Goal: Use online tool/utility: Use online tool/utility

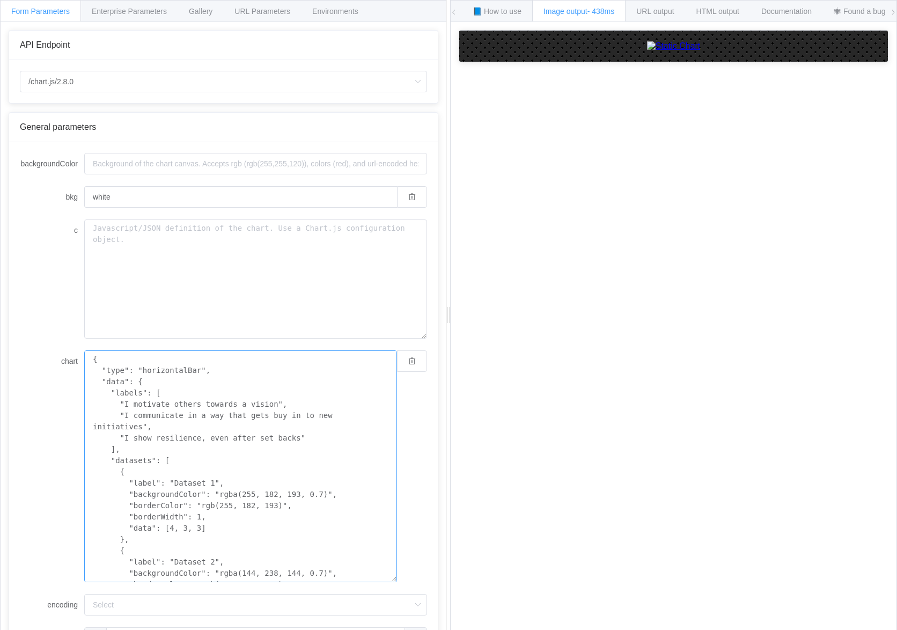
click at [164, 421] on textarea "{ "type": "horizontalBar", "data": { "labels": [ "I motivate others towards a v…" at bounding box center [240, 466] width 313 height 232
click at [210, 411] on textarea "{ "type": "horizontalBar", "data": { "labels": [ "I motivate others towards a v…" at bounding box center [240, 466] width 313 height 232
paste textarea "chart": { "type": "horizontalBar", "data": { "labels": [ "I anticipate how\noth…"
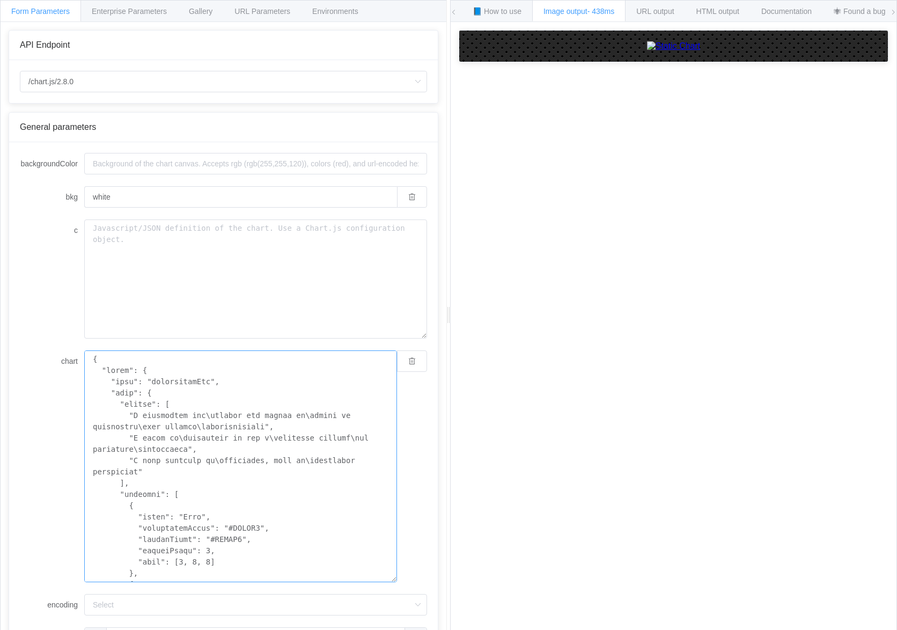
scroll to position [818, 0]
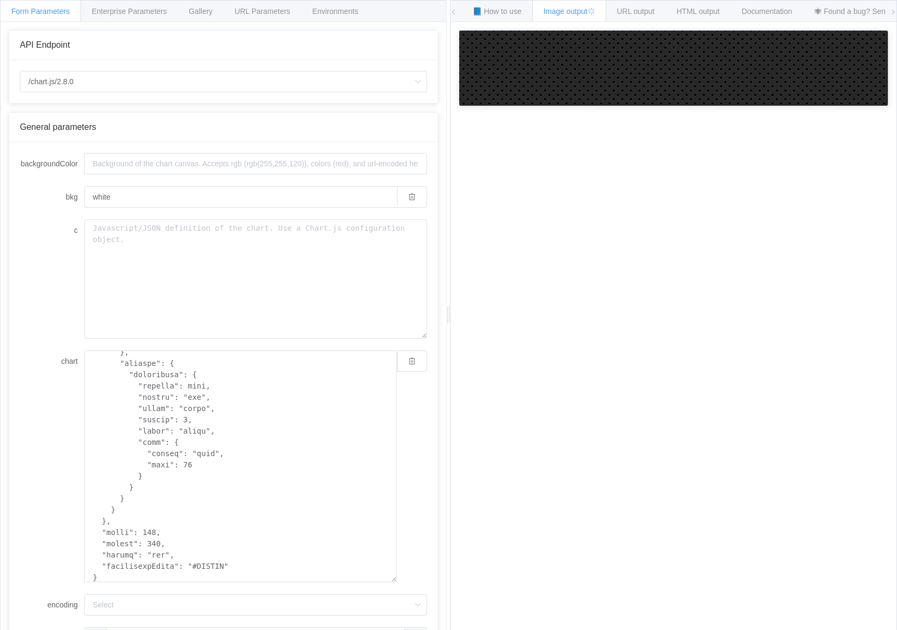
click at [544, 442] on div "How to maximize Image Charts in 3 steps Read the step-by-step guide to the Imag…" at bounding box center [673, 334] width 446 height 624
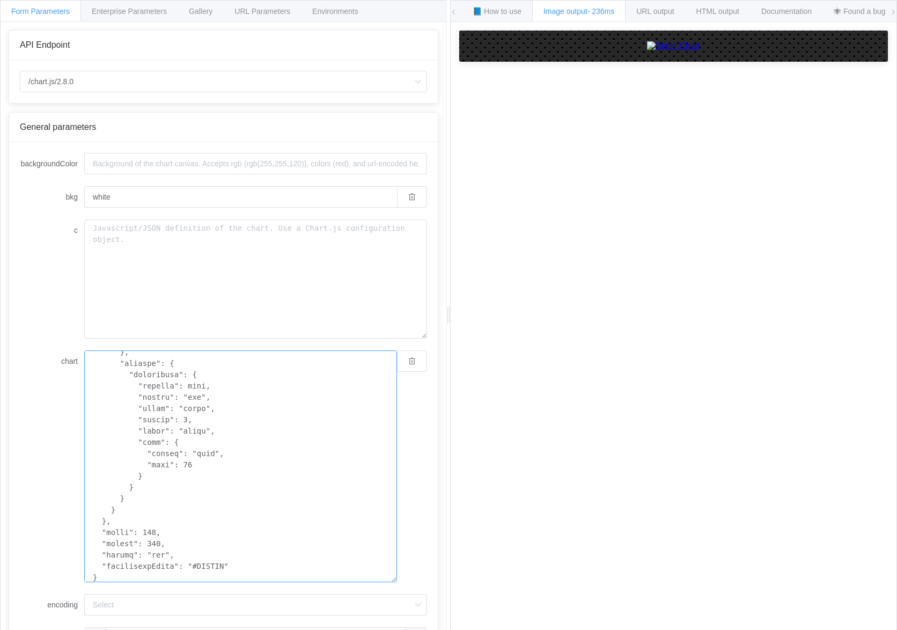
click at [292, 470] on textarea "chart" at bounding box center [240, 466] width 313 height 232
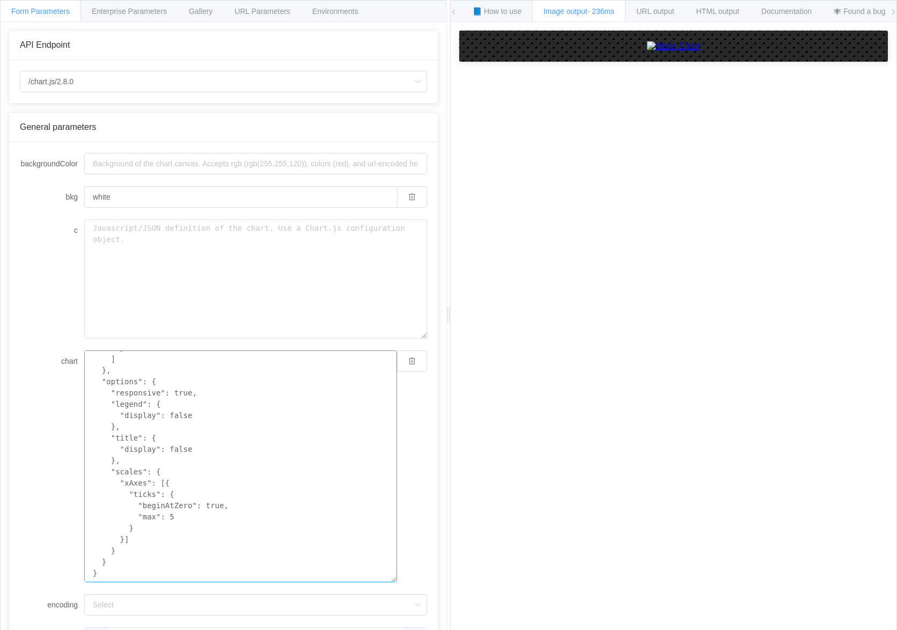
scroll to position [270, 0]
type textarea "{ "type": "horizontalBar", "data": { "labels": [ "I motivate others towards a v…"
click at [516, 485] on div "How to maximize Image Charts in 3 steps Read the step-by-step guide to the Imag…" at bounding box center [673, 334] width 446 height 624
click at [154, 280] on textarea "c" at bounding box center [255, 278] width 343 height 119
paste textarea "{ "chart": { "type": "horizontalBar", "data": { "labels": [ "I anticipate how\n…"
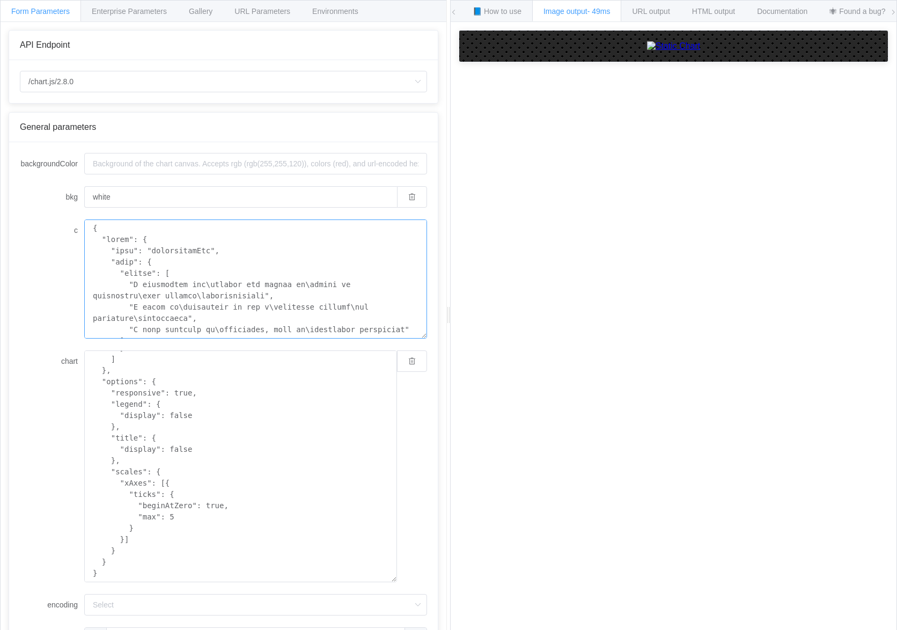
scroll to position [818, 0]
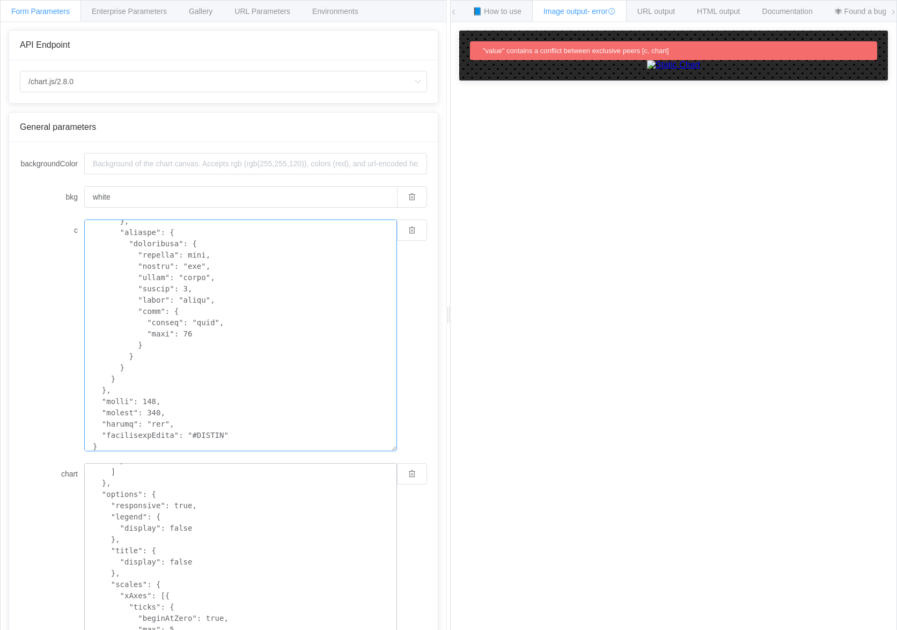
type textarea "{ "chart": { "type": "horizontalBar", "data": { "labels": [ "I anticipate how\n…"
click at [176, 510] on textarea "{ "type": "horizontalBar", "data": { "labels": [ "I motivate others towards a v…" at bounding box center [240, 579] width 313 height 232
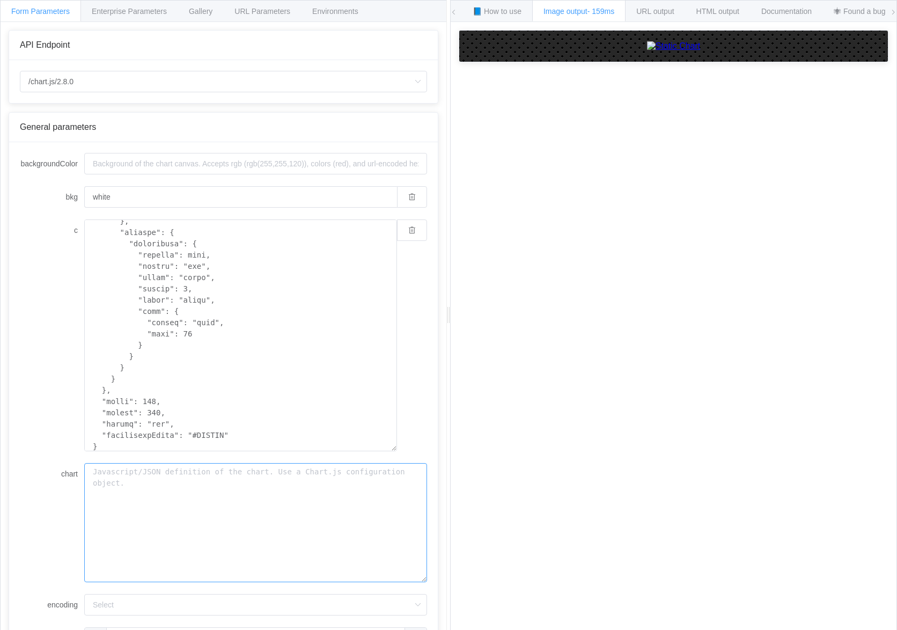
type textarea "{ "type": "horizontalBar", "data": { "labels": [ "I motivate others towards a v…"
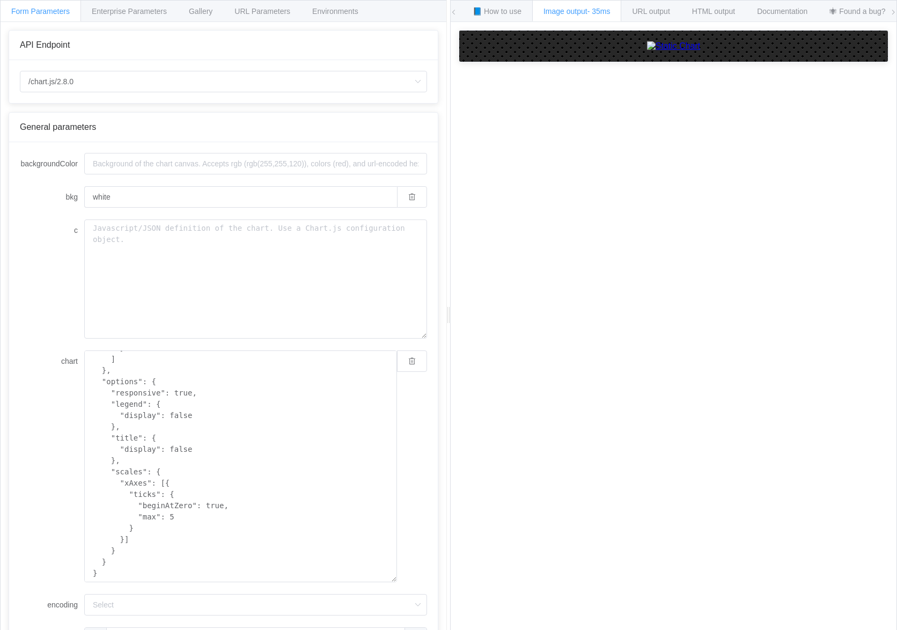
click at [497, 483] on div "How to maximize Image Charts in 3 steps Read the step-by-step guide to the Imag…" at bounding box center [673, 334] width 446 height 624
click at [264, 404] on textarea "{ "type": "horizontalBar", "data": { "labels": [ "I motivate others towards a v…" at bounding box center [240, 466] width 313 height 232
click at [181, 461] on textarea "{ "type": "horizontalBar", "data": { "labels": [ "I motivate others towards a v…" at bounding box center [240, 466] width 313 height 232
click at [238, 485] on textarea "{ "type": "horizontalBar", "data": { "labels": [ "I motivate others towards a v…" at bounding box center [240, 466] width 313 height 232
click at [240, 439] on textarea "{ "type": "horizontalBar", "data": { "labels": [ "I motivate others towards a v…" at bounding box center [240, 466] width 313 height 232
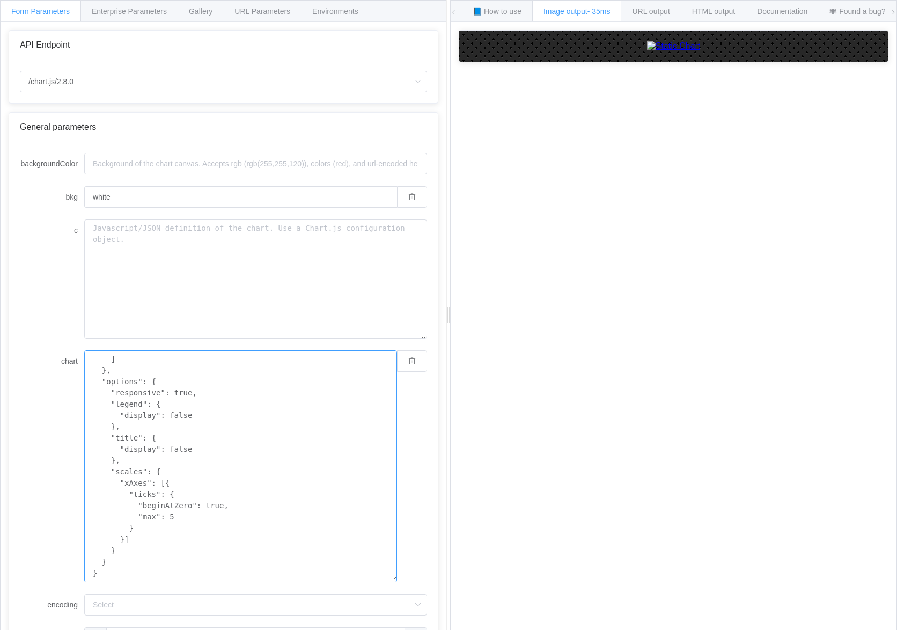
click at [269, 446] on textarea "{ "type": "horizontalBar", "data": { "labels": [ "I motivate others towards a v…" at bounding box center [240, 466] width 313 height 232
click at [247, 410] on textarea "{ "type": "horizontalBar", "data": { "labels": [ "I motivate others towards a v…" at bounding box center [240, 466] width 313 height 232
paste textarea "anticipate how\nothers are likely to\nreact in situations\nand prepare\nappropr…"
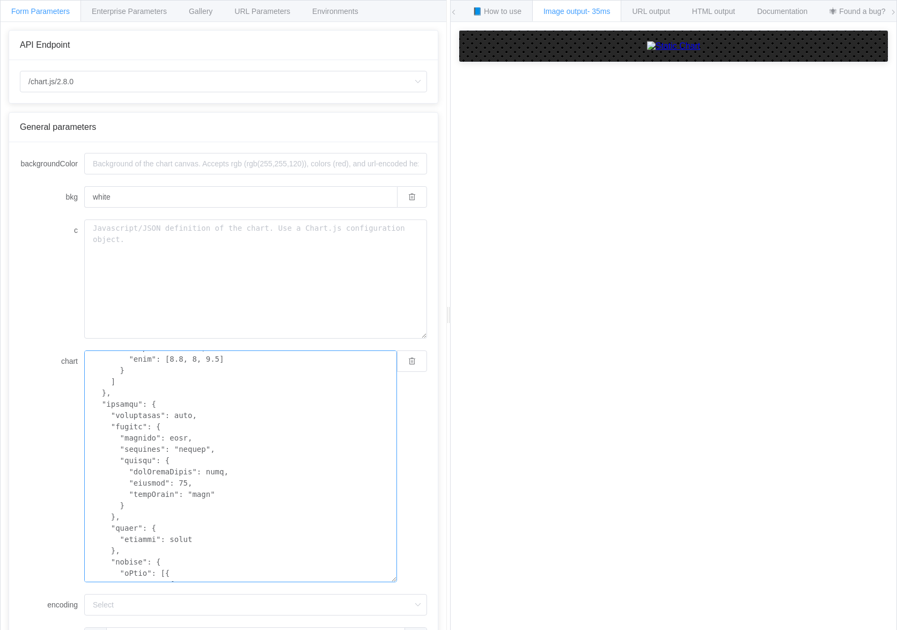
scroll to position [503, 0]
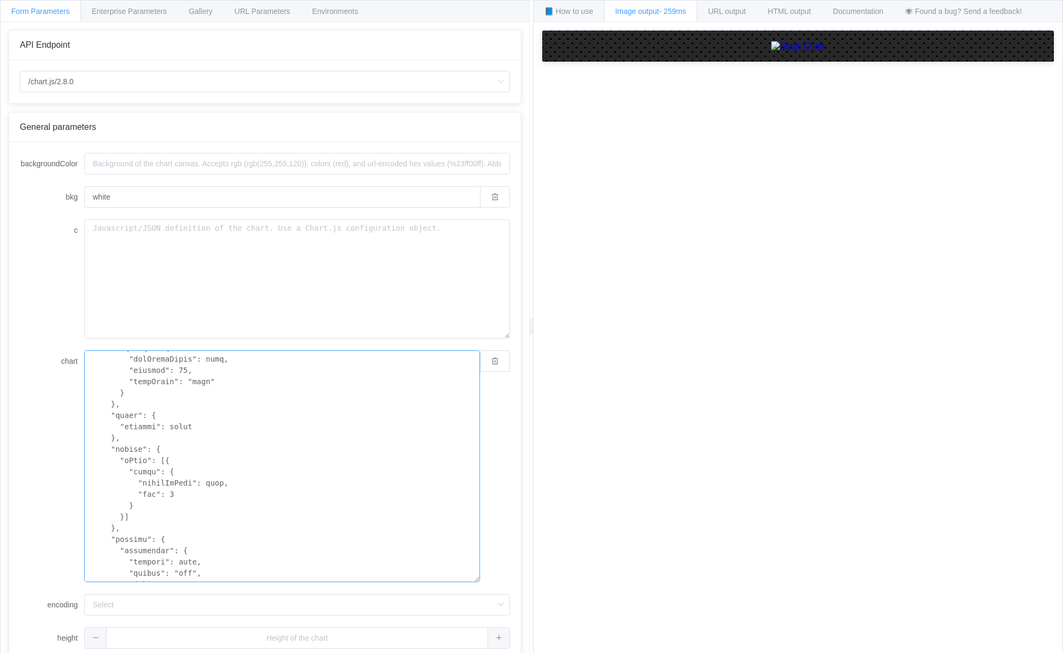
scroll to position [364, 0]
click at [169, 479] on textarea "chart" at bounding box center [282, 466] width 396 height 232
click at [225, 505] on textarea "chart" at bounding box center [282, 466] width 396 height 232
click at [136, 466] on textarea "chart" at bounding box center [282, 466] width 396 height 232
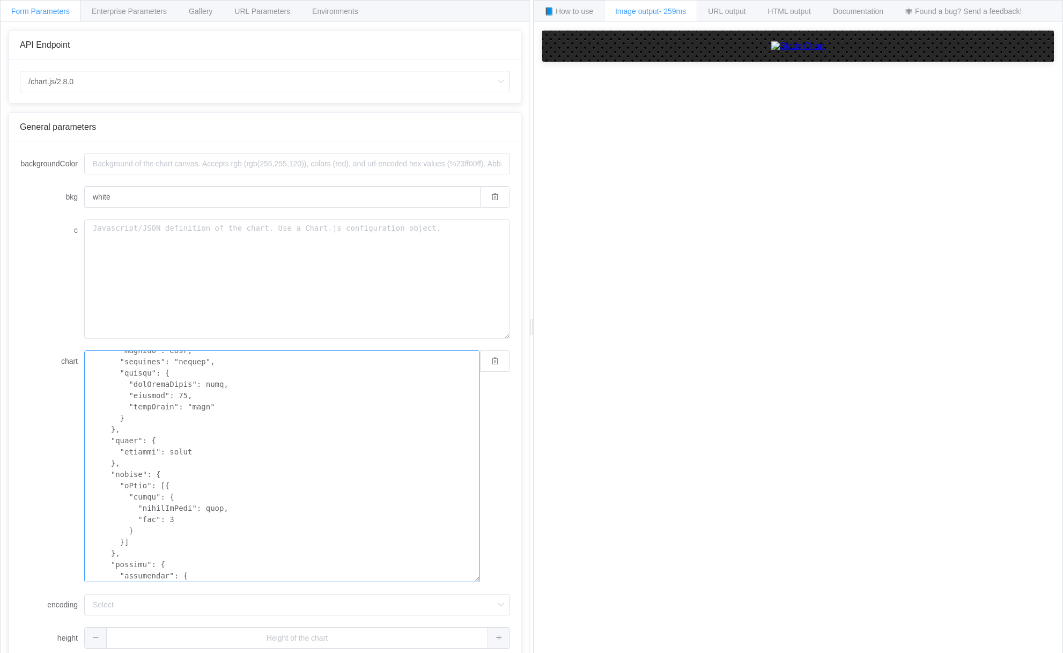
scroll to position [337, 0]
click at [121, 485] on textarea "chart" at bounding box center [282, 466] width 396 height 232
click at [131, 540] on textarea "chart" at bounding box center [282, 466] width 396 height 232
click at [138, 545] on textarea "chart" at bounding box center [282, 466] width 396 height 232
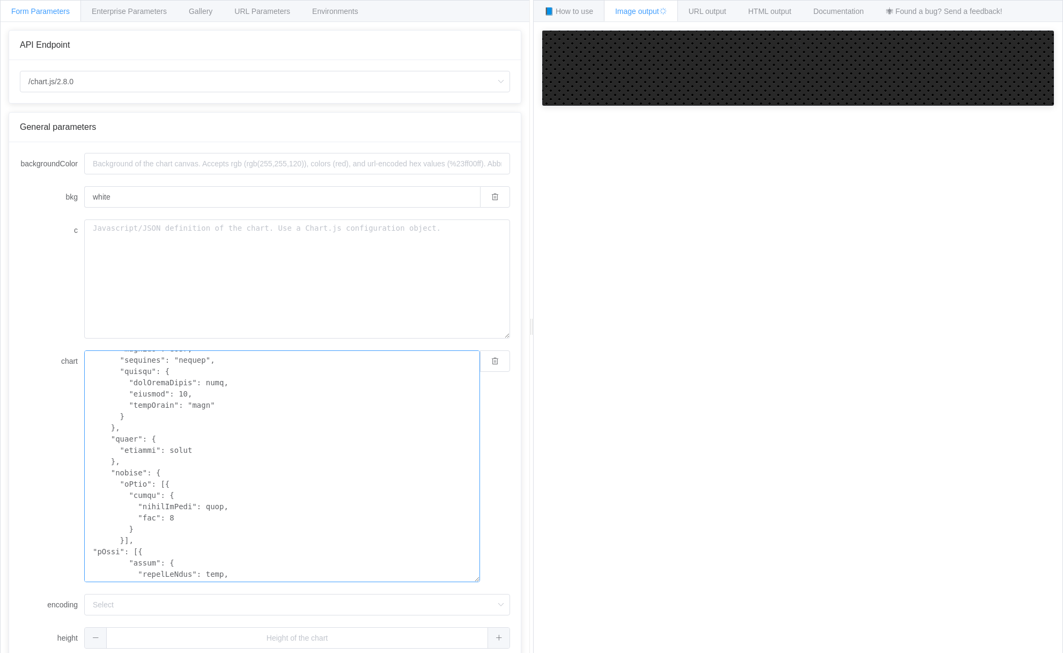
scroll to position [367, 0]
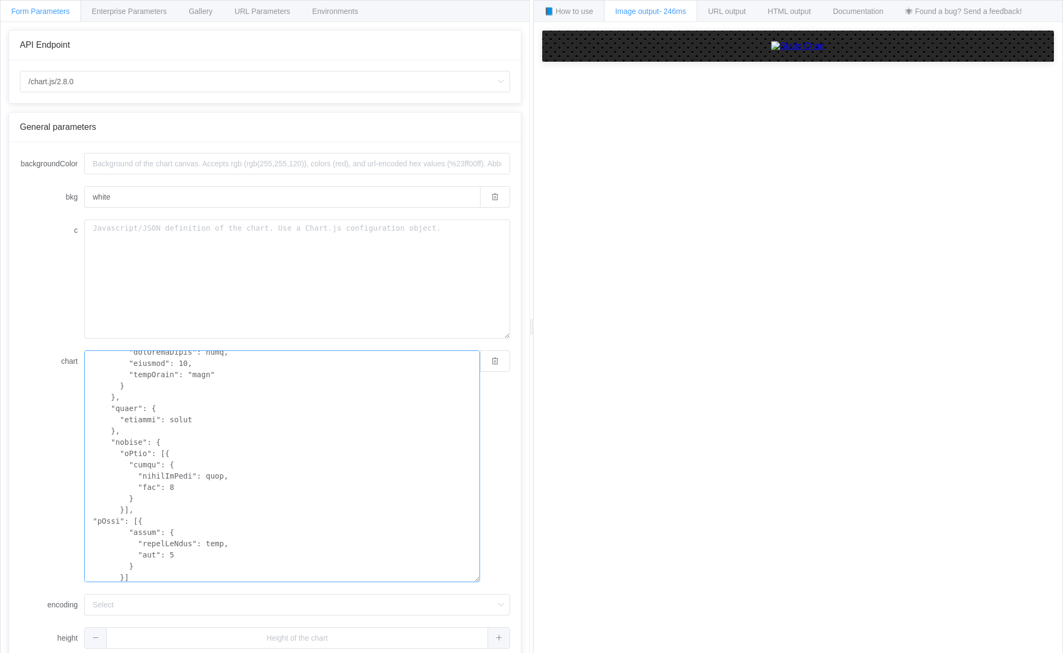
click at [105, 526] on textarea "chart" at bounding box center [282, 466] width 396 height 232
type textarea "{ "type": "horizontalBar", "data": { "labels": [ "I anticipate how\nothers are …"
click at [118, 515] on textarea "chart" at bounding box center [282, 466] width 396 height 232
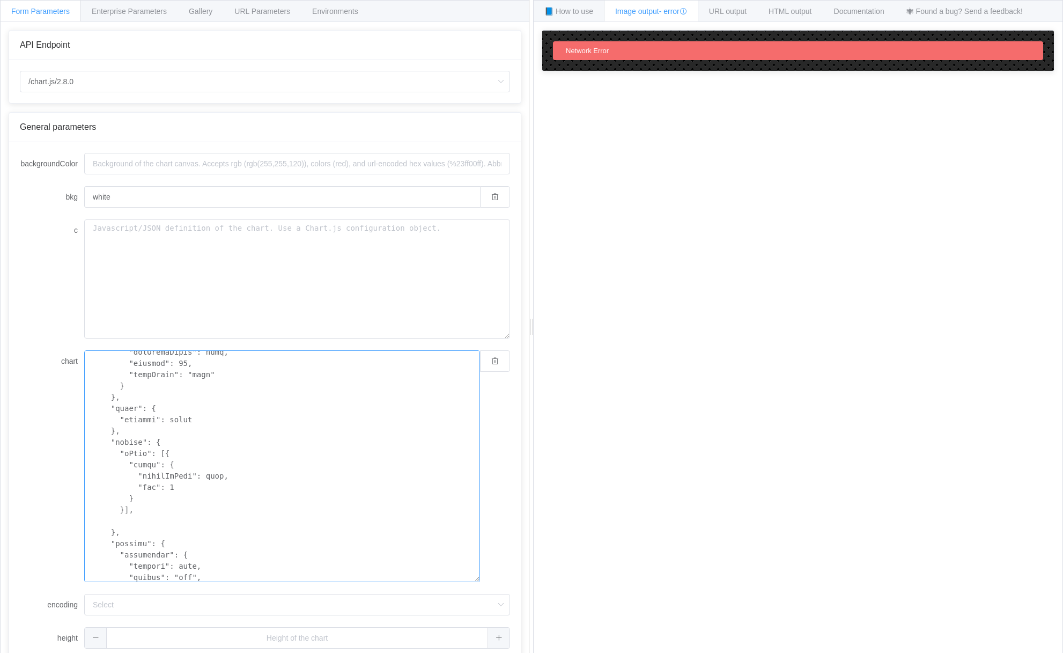
click at [154, 520] on textarea "chart" at bounding box center [282, 466] width 396 height 232
click at [175, 454] on textarea "chart" at bounding box center [282, 466] width 396 height 232
paste textarea ""xAxes": [{"
drag, startPoint x: 125, startPoint y: 522, endPoint x: 140, endPoint y: 520, distance: 14.6
click at [125, 522] on textarea "chart" at bounding box center [282, 466] width 396 height 232
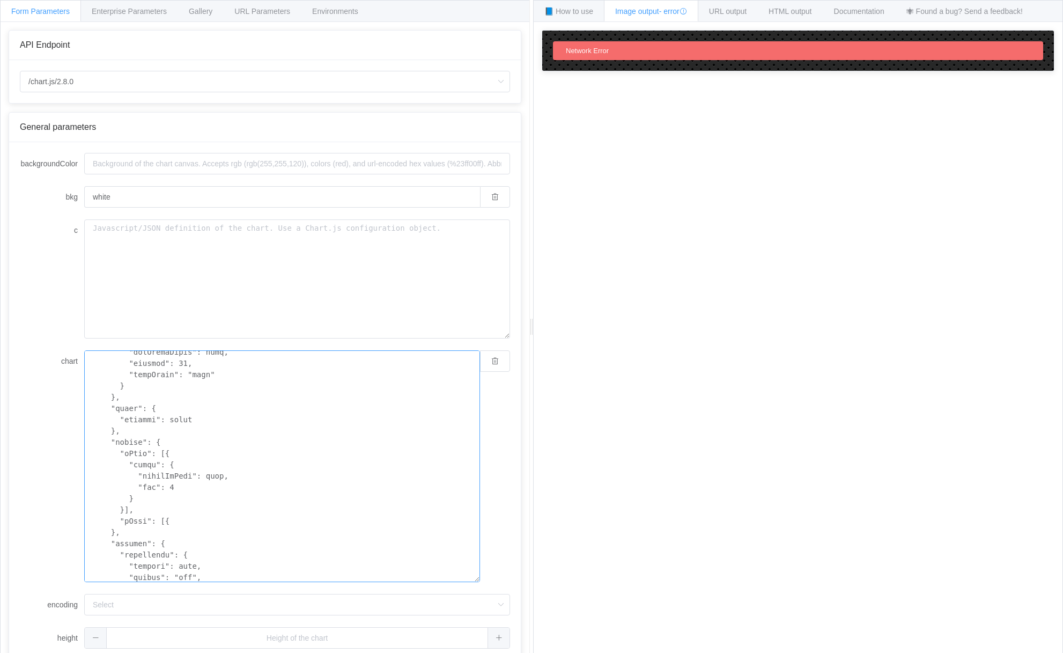
click at [189, 462] on textarea "chart" at bounding box center [282, 466] width 396 height 232
click at [186, 519] on textarea "chart" at bounding box center [282, 466] width 396 height 232
click at [233, 481] on textarea "chart" at bounding box center [282, 466] width 396 height 232
click at [186, 532] on textarea "chart" at bounding box center [282, 466] width 396 height 232
click at [200, 487] on textarea "chart" at bounding box center [282, 466] width 396 height 232
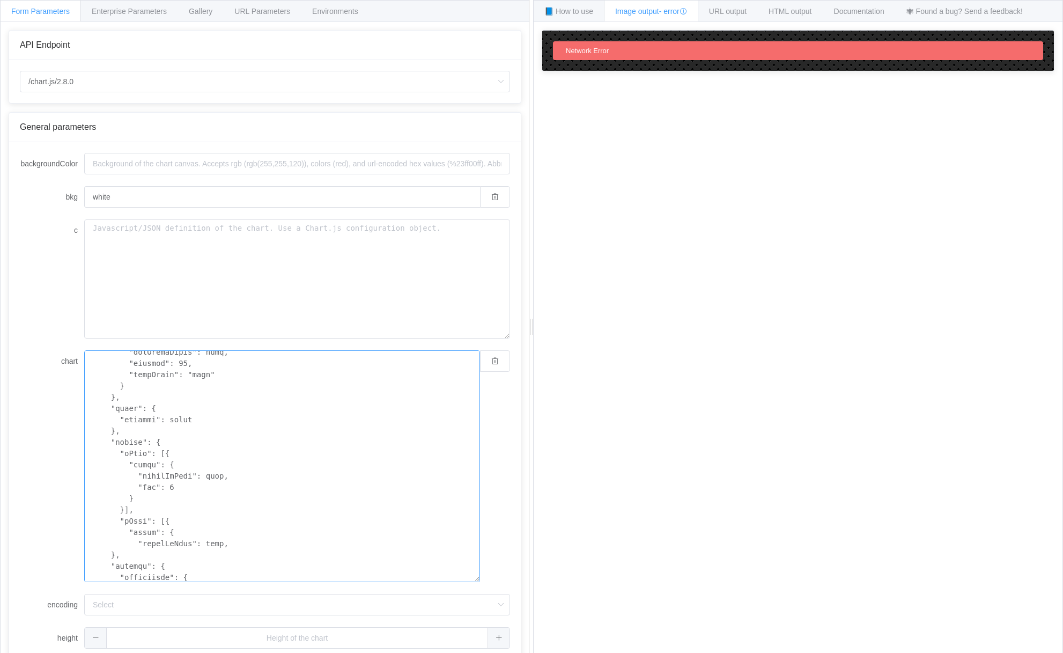
click at [232, 541] on textarea "chart" at bounding box center [282, 466] width 396 height 232
click at [165, 501] on textarea "chart" at bounding box center [282, 466] width 396 height 232
click at [179, 555] on textarea "chart" at bounding box center [282, 466] width 396 height 232
click at [144, 506] on textarea "chart" at bounding box center [282, 466] width 396 height 232
click at [144, 561] on textarea "chart" at bounding box center [282, 466] width 396 height 232
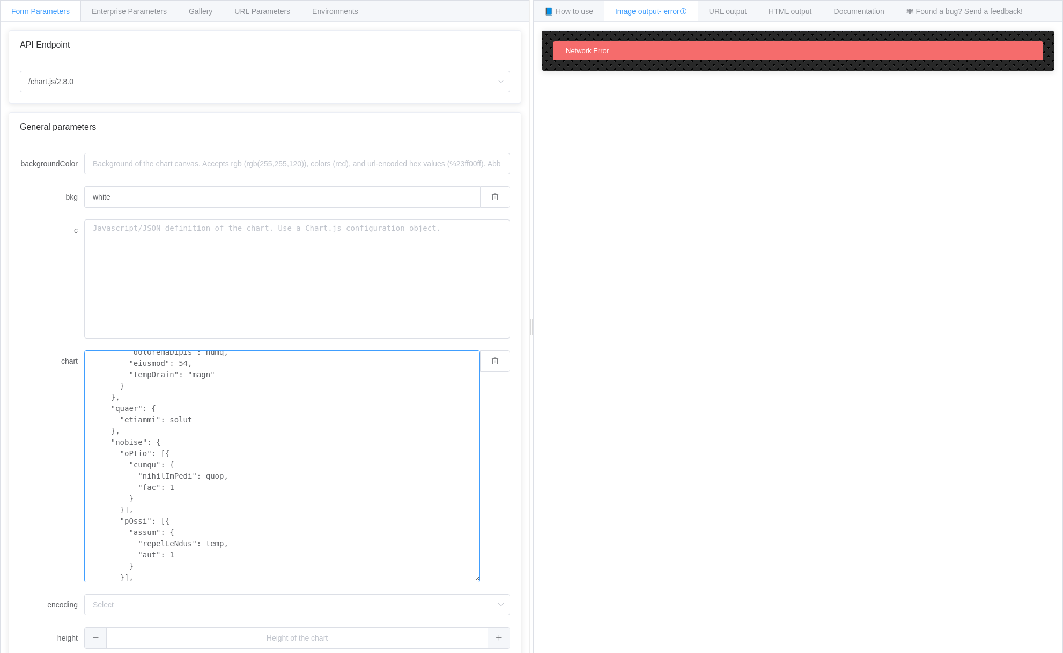
type textarea "{ "type": "horizontalBar", "data": { "labels": [ "I anticipate how\nothers are …"
click at [306, 505] on textarea "chart" at bounding box center [282, 466] width 396 height 232
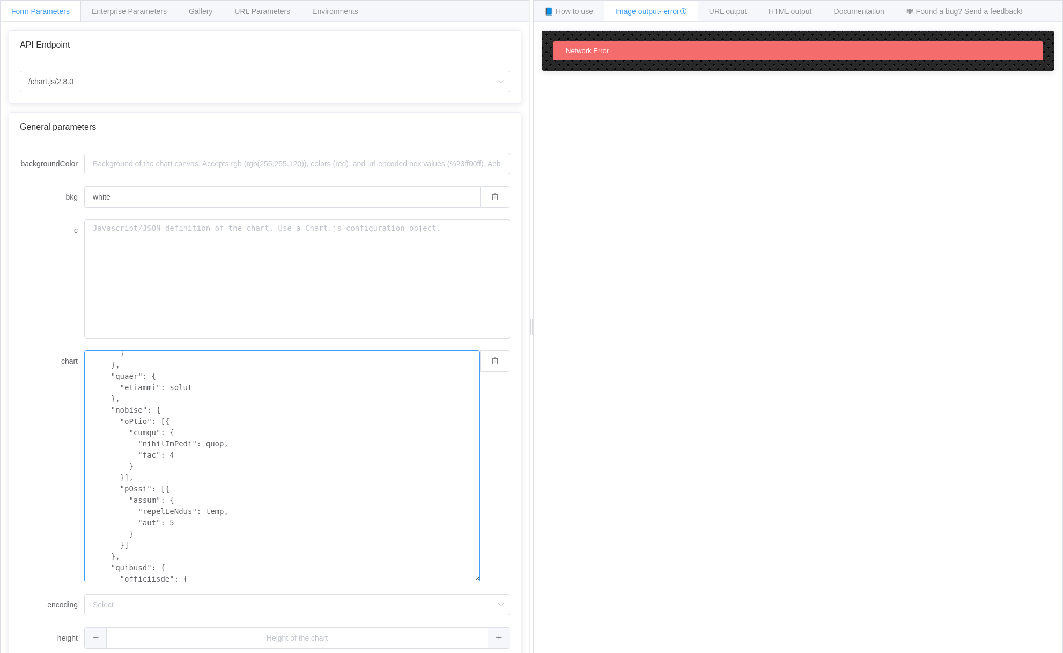
scroll to position [419, 0]
click at [262, 487] on textarea "chart" at bounding box center [282, 466] width 396 height 232
click at [121, 541] on textarea "chart" at bounding box center [282, 466] width 396 height 232
click at [173, 498] on textarea "chart" at bounding box center [282, 466] width 396 height 232
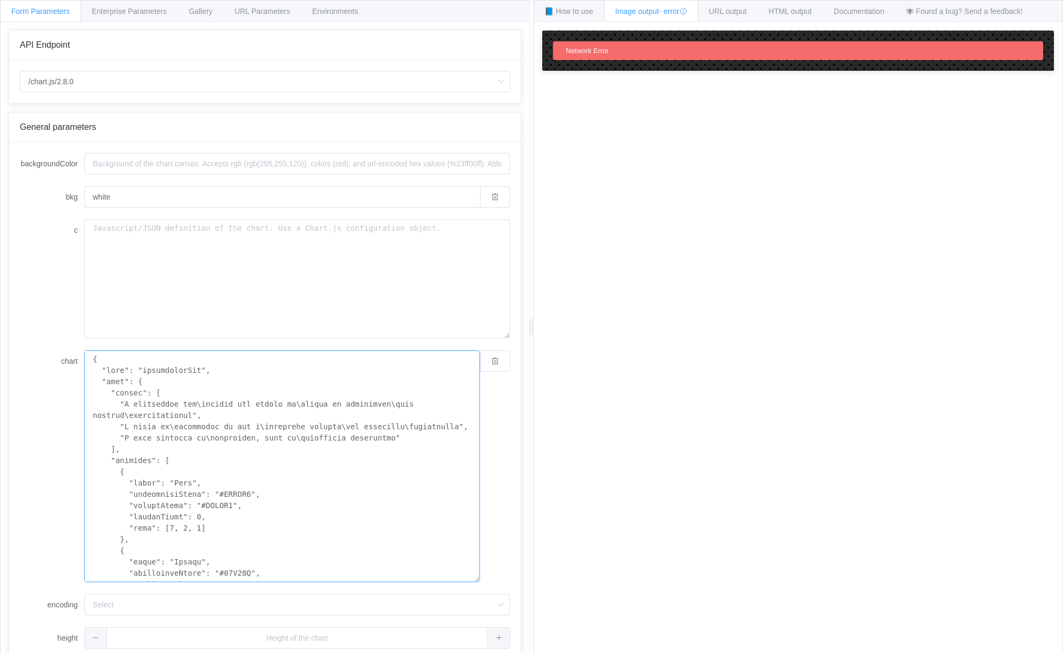
click at [331, 520] on textarea "chart" at bounding box center [282, 466] width 396 height 232
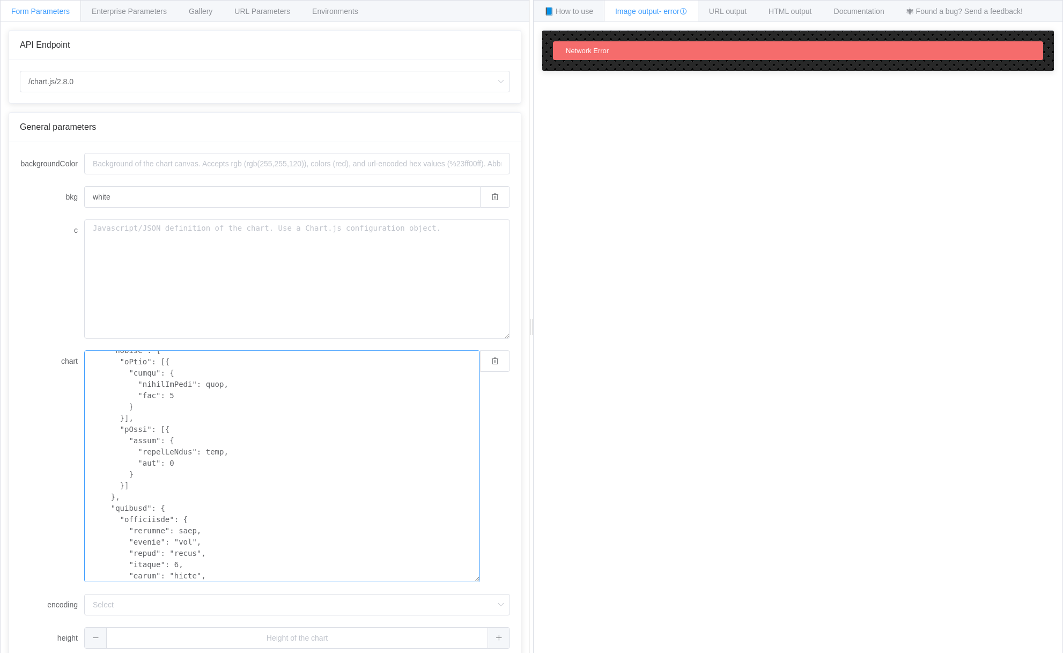
scroll to position [456, 0]
drag, startPoint x: 122, startPoint y: 499, endPoint x: 49, endPoint y: 435, distance: 97.3
click at [49, 435] on div "chart" at bounding box center [265, 466] width 490 height 232
type textarea "{ "type": "horizontalBar", "data": { "labels": [ "I anticipate how\nothers are …"
click at [261, 483] on textarea "chart" at bounding box center [282, 466] width 396 height 232
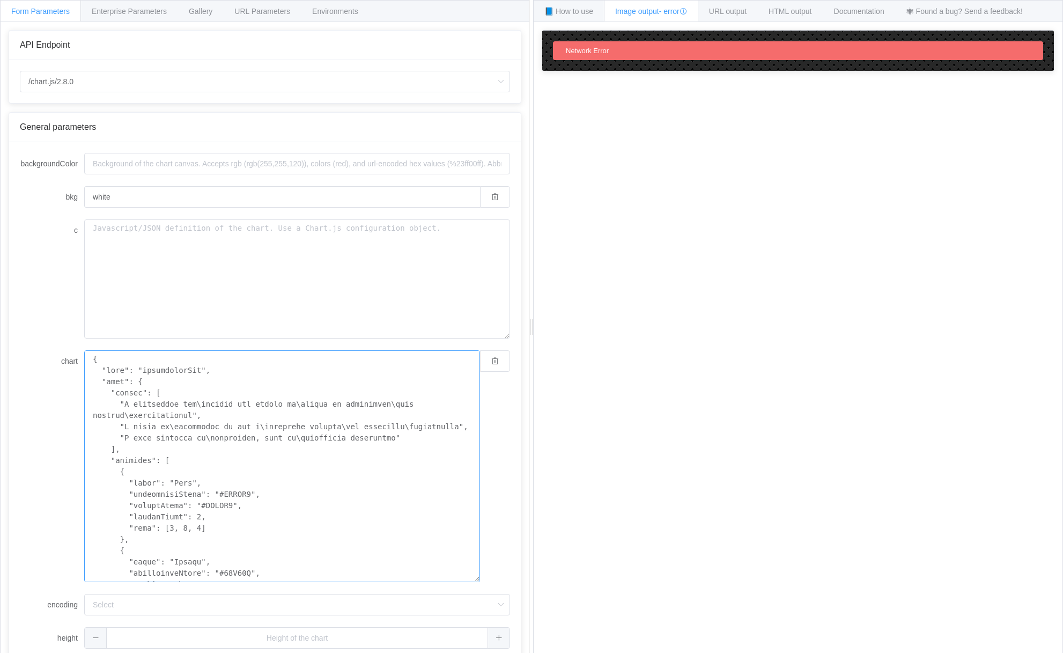
click at [265, 482] on textarea "chart" at bounding box center [282, 466] width 396 height 232
paste textarea ""yAxes": [{ "ticks": { "beginAtZero": true, "max": 5 } }] },"
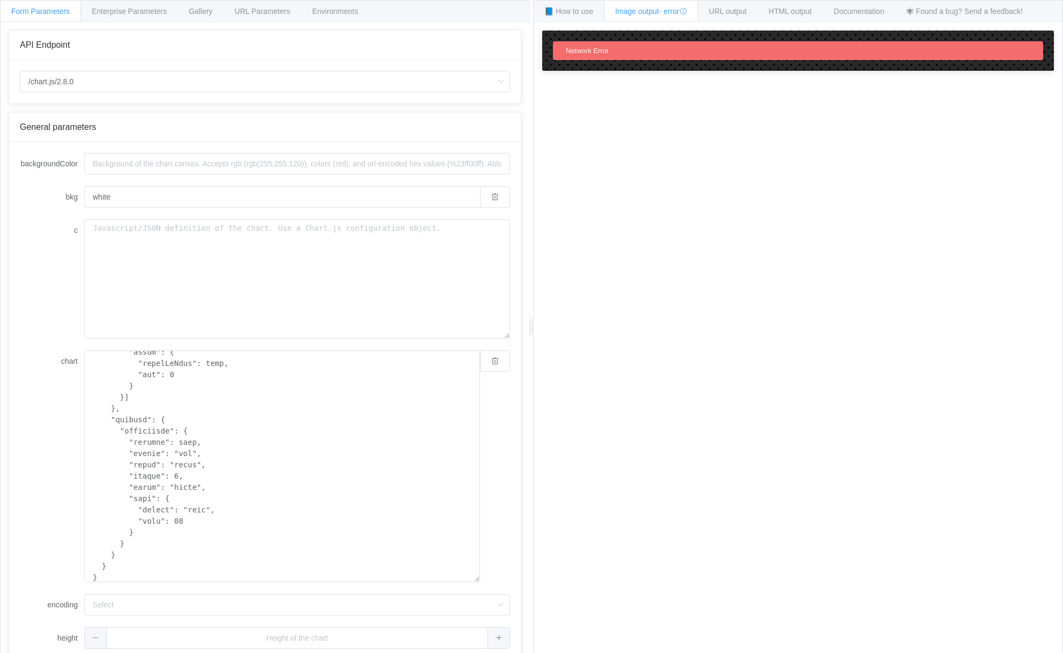
click at [601, 322] on div "How to maximize Image Charts in 3 steps Read the step-by-step guide to the Imag…" at bounding box center [798, 345] width 529 height 647
drag, startPoint x: 150, startPoint y: 464, endPoint x: 158, endPoint y: 413, distance: 51.5
click at [158, 413] on textarea "chart" at bounding box center [282, 466] width 396 height 232
click at [142, 479] on textarea "chart" at bounding box center [282, 466] width 396 height 232
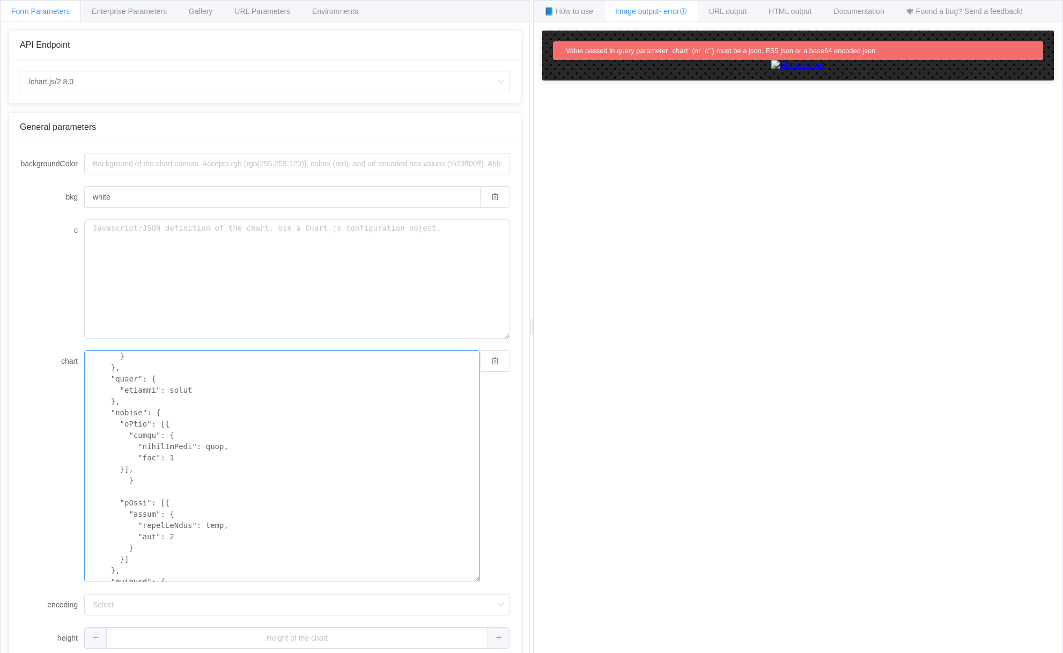
scroll to position [401, 0]
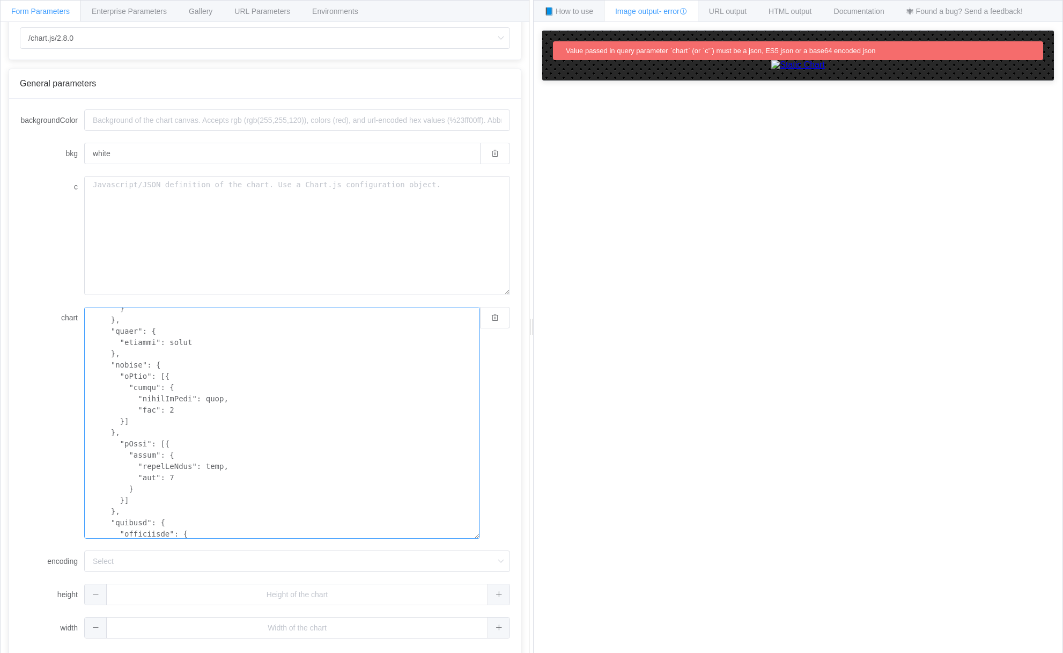
scroll to position [45, 0]
click at [231, 474] on textarea "chart" at bounding box center [282, 423] width 396 height 232
click at [161, 363] on textarea "chart" at bounding box center [282, 423] width 396 height 232
click at [171, 374] on textarea "chart" at bounding box center [282, 423] width 396 height 232
click at [181, 407] on textarea "chart" at bounding box center [282, 423] width 396 height 232
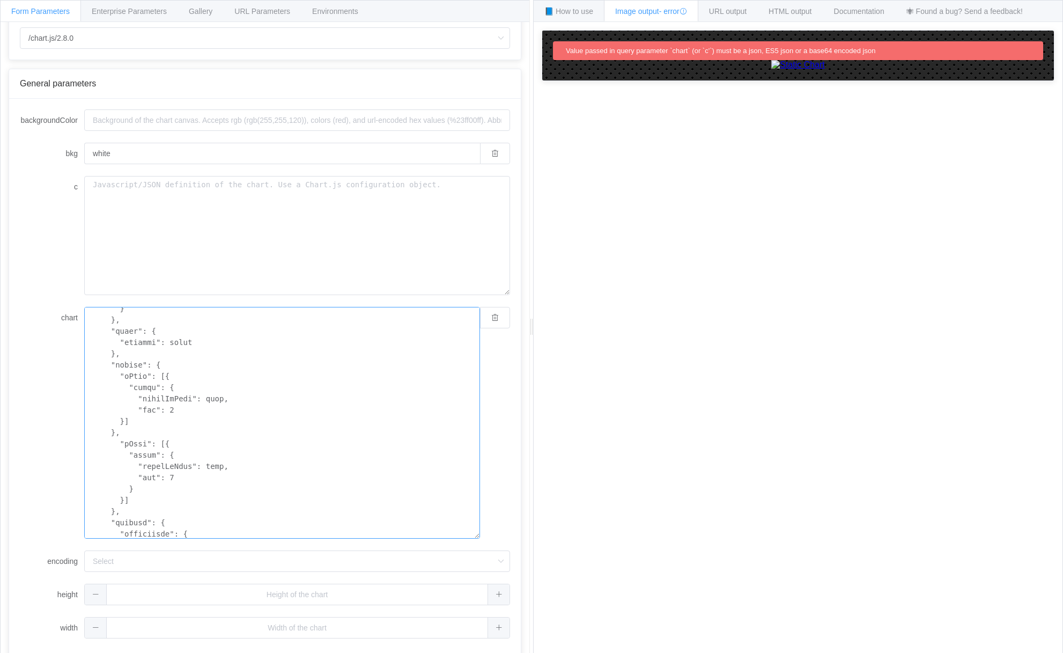
click at [193, 410] on textarea "chart" at bounding box center [282, 423] width 396 height 232
click at [161, 364] on textarea "chart" at bounding box center [282, 423] width 396 height 232
click at [161, 368] on textarea "chart" at bounding box center [282, 423] width 396 height 232
click at [131, 445] on textarea "chart" at bounding box center [282, 423] width 396 height 232
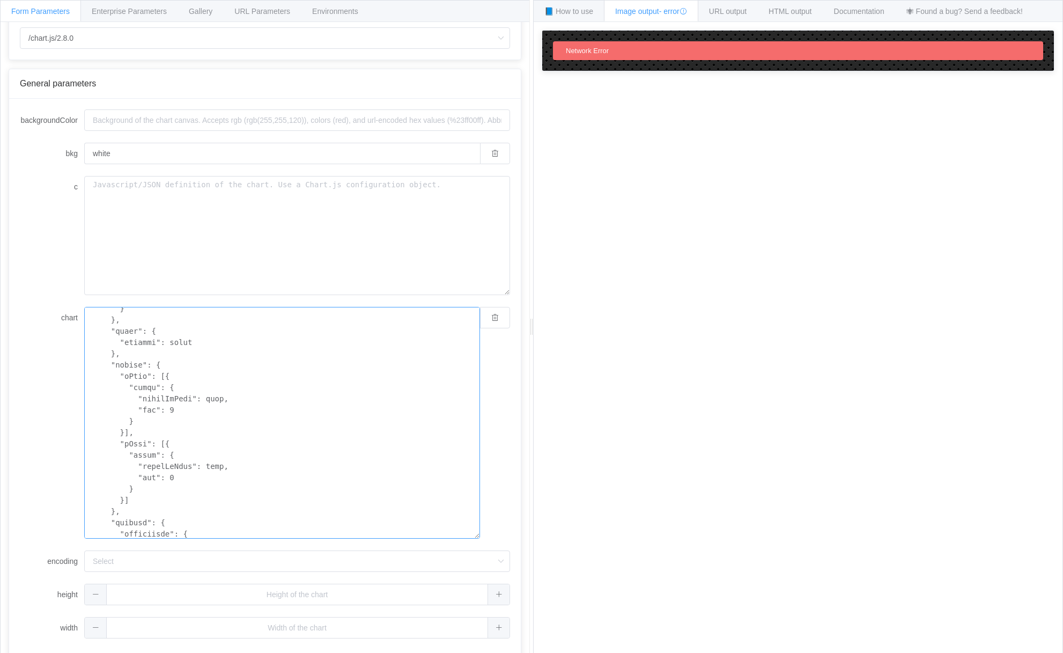
click at [115, 513] on textarea "chart" at bounding box center [282, 423] width 396 height 232
drag, startPoint x: 162, startPoint y: 373, endPoint x: 172, endPoint y: 372, distance: 9.7
click at [172, 372] on textarea "chart" at bounding box center [282, 423] width 396 height 232
click at [139, 420] on textarea "chart" at bounding box center [282, 423] width 396 height 232
click at [175, 444] on textarea "chart" at bounding box center [282, 423] width 396 height 232
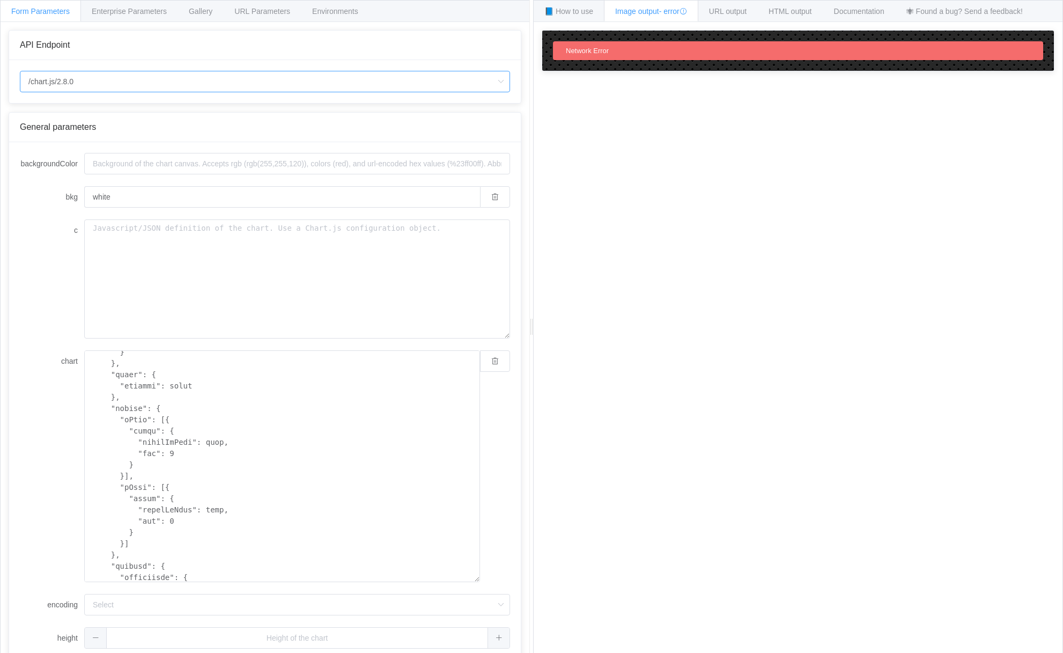
click at [100, 85] on input "/chart.js/2.8.0" at bounding box center [265, 81] width 490 height 21
click at [590, 249] on div "How to maximize Image Charts in 3 steps Read the step-by-step guide to the Imag…" at bounding box center [798, 345] width 529 height 647
click at [255, 405] on textarea "chart" at bounding box center [282, 466] width 396 height 232
paste textarea "bar", "data": { "labels": [ "I anticipate how\nothers are likely to\nreact in s…"
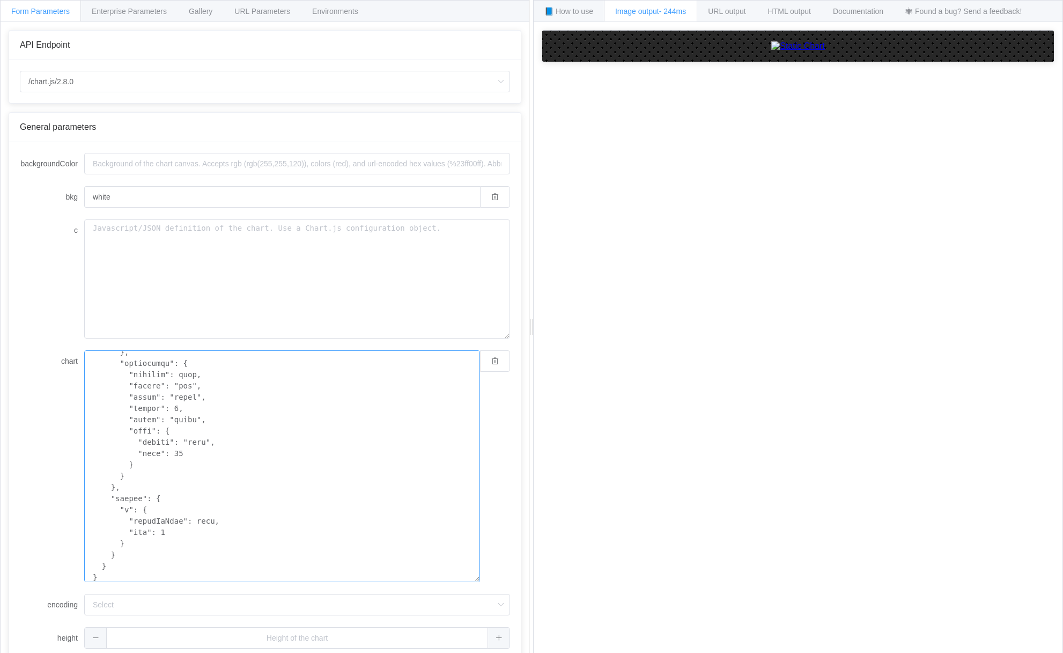
click at [322, 456] on textarea "chart" at bounding box center [282, 466] width 396 height 232
paste textarea "horizontalBar", "data": { "labels": [ "I anticipate how\nothers are likely to\n…"
click at [182, 517] on textarea "chart" at bounding box center [282, 466] width 396 height 232
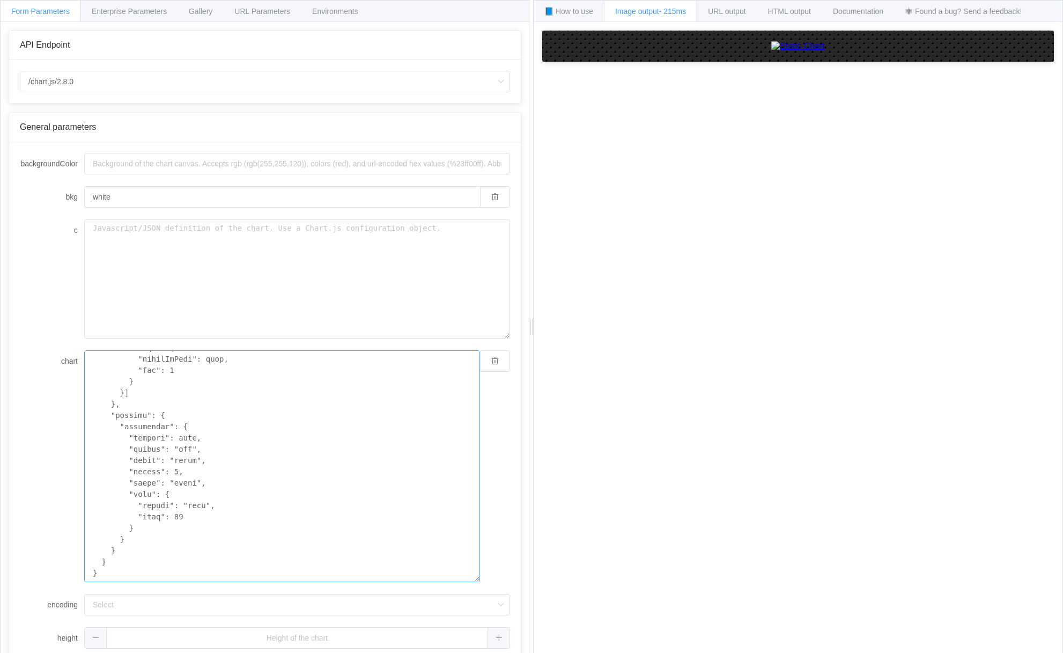
click at [218, 479] on textarea "chart" at bounding box center [282, 466] width 396 height 232
type textarea "{ "type": "horizontalBar", "data": { "labels": [ "I anticipate how\nothers are …"
click at [631, 534] on div "How to maximize Image Charts in 3 steps Read the step-by-step guide to the Imag…" at bounding box center [798, 345] width 529 height 647
